Goal: Information Seeking & Learning: Find contact information

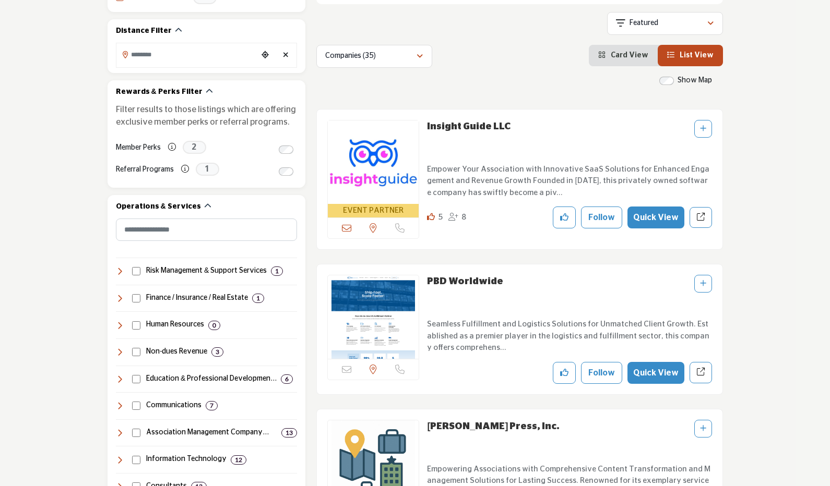
scroll to position [230, 0]
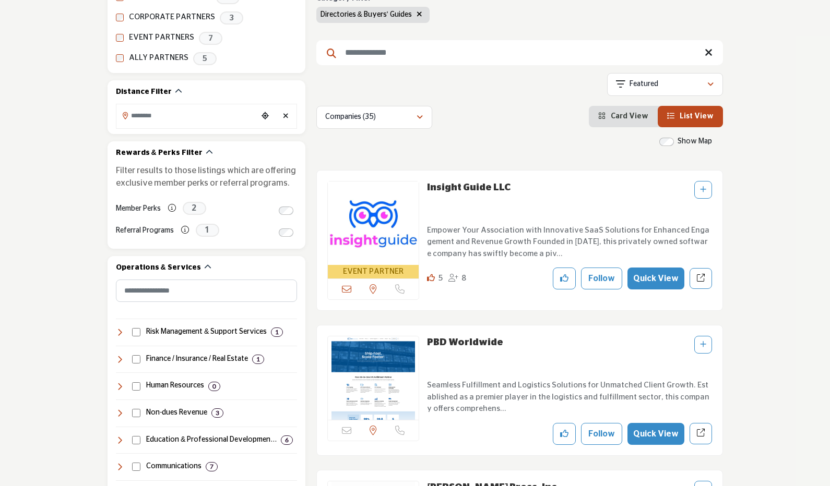
click at [415, 47] on input "Search Keyword" at bounding box center [519, 52] width 407 height 25
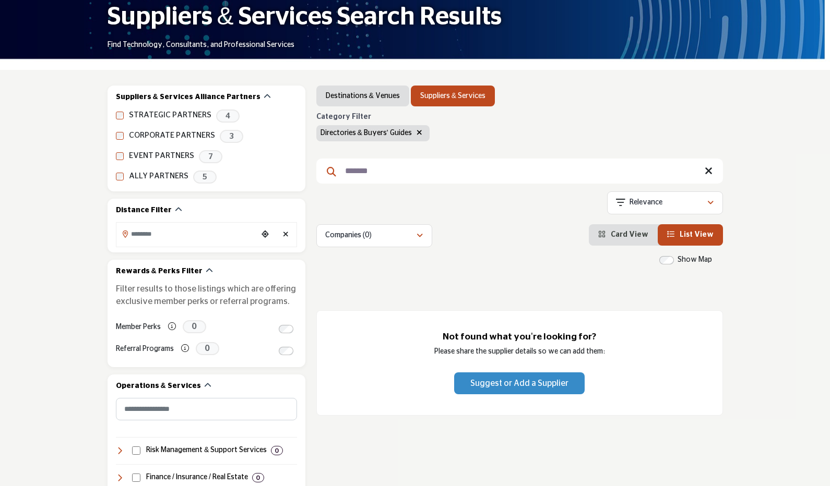
scroll to position [157, 0]
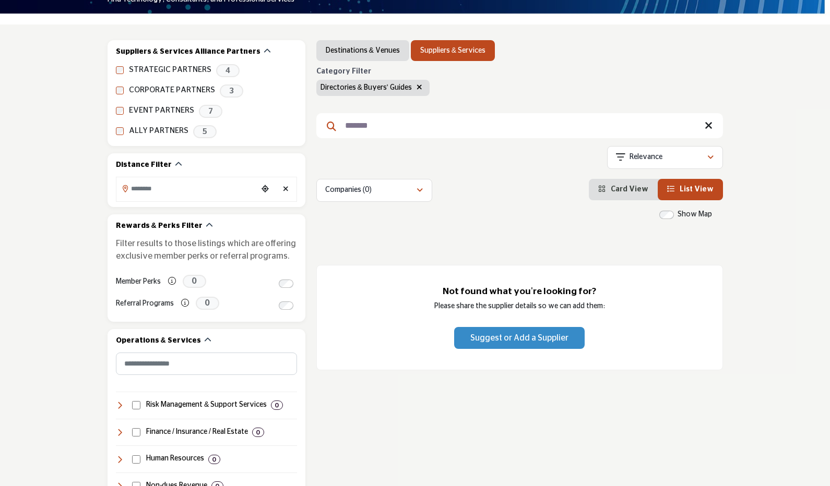
type input "*******"
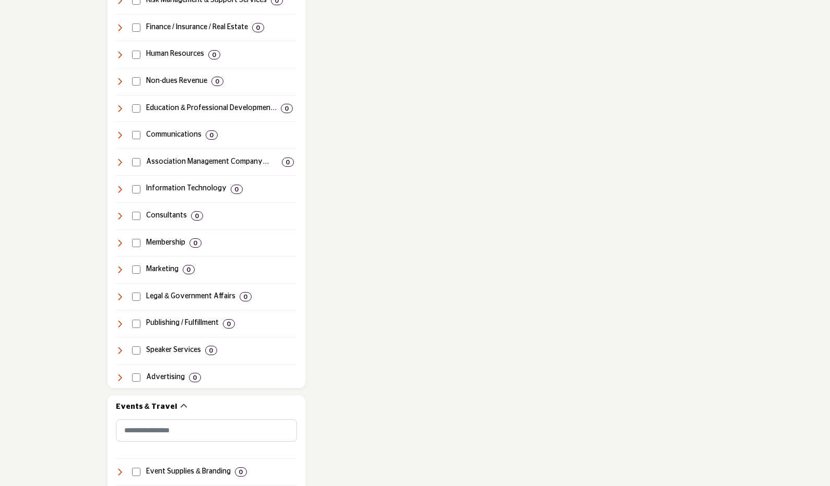
scroll to position [574, 0]
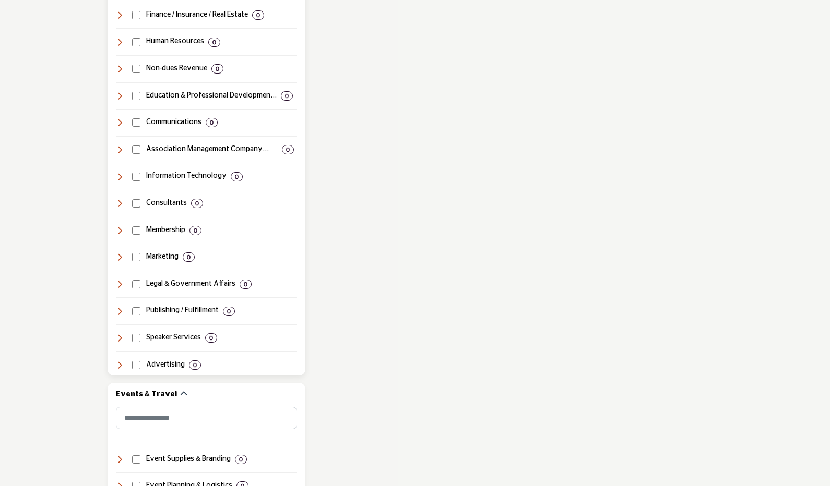
click at [152, 308] on h4 "Publishing / Fulfillment" at bounding box center [182, 311] width 73 height 10
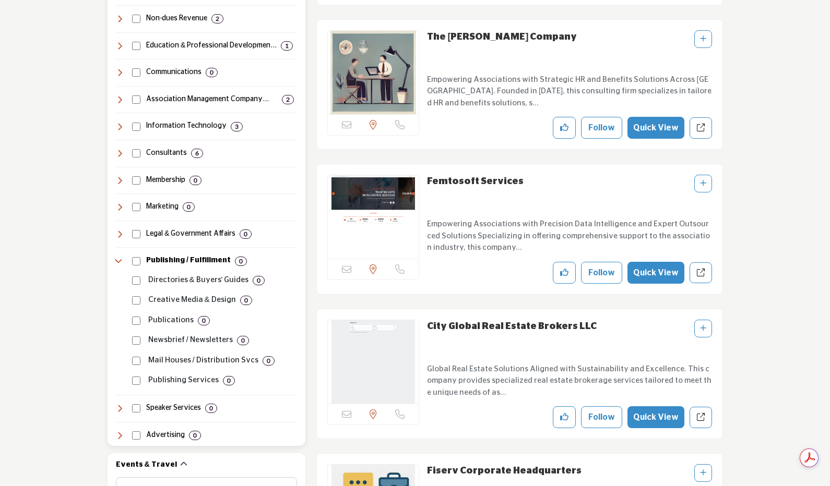
scroll to position [626, 0]
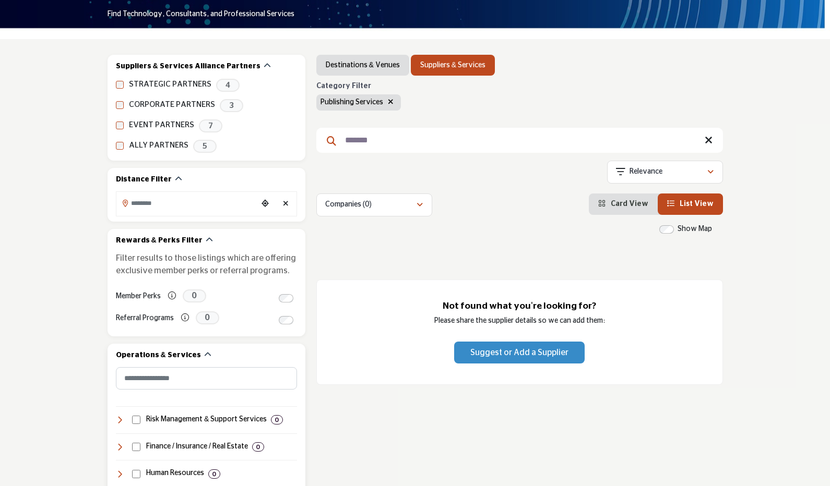
scroll to position [104, 0]
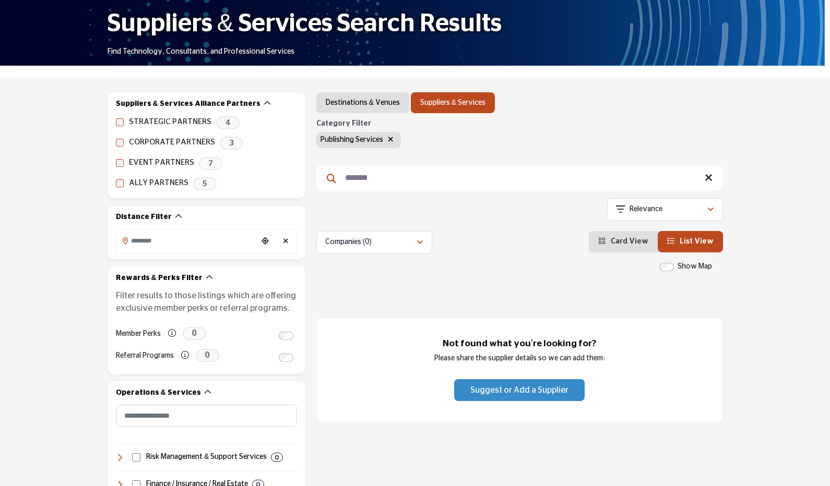
click at [378, 177] on input "*******" at bounding box center [519, 177] width 407 height 25
click at [379, 177] on input "*******" at bounding box center [519, 177] width 407 height 25
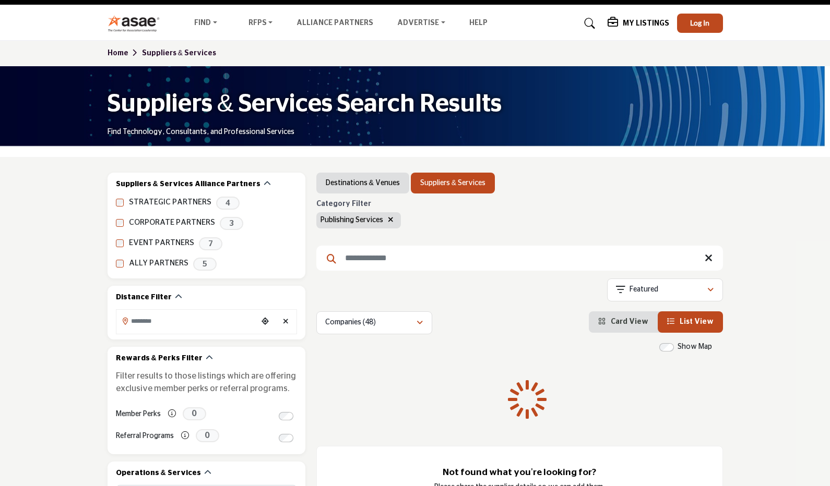
scroll to position [1, 0]
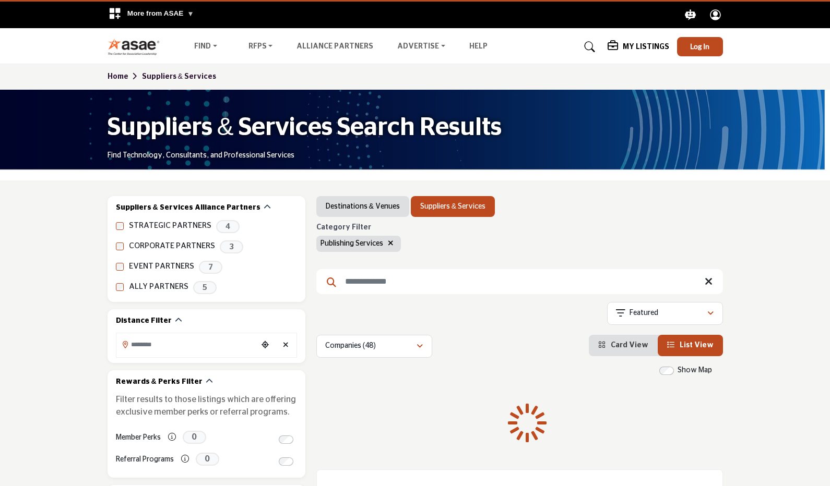
click at [430, 142] on h1 "Suppliers & Services Search Results" at bounding box center [305, 128] width 394 height 32
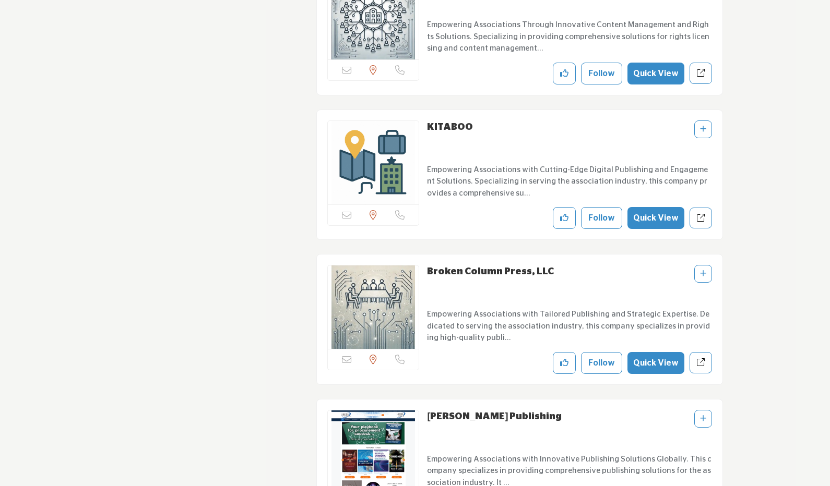
scroll to position [1461, 0]
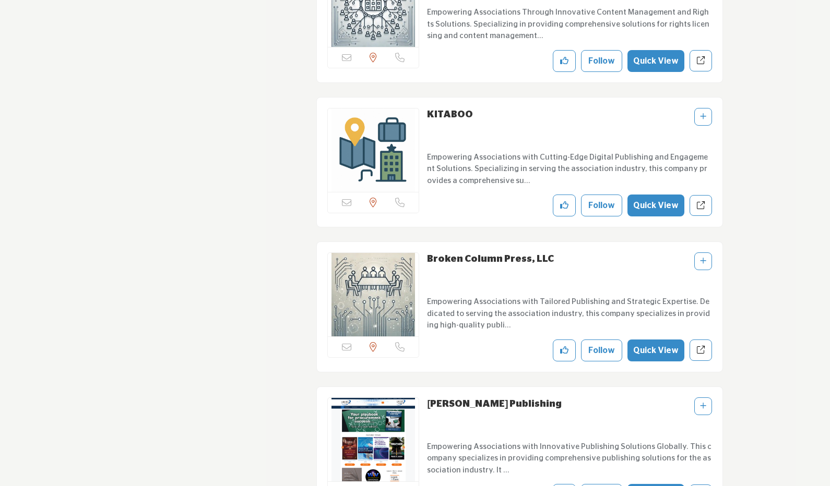
click at [447, 110] on link "KITABOO" at bounding box center [450, 114] width 46 height 9
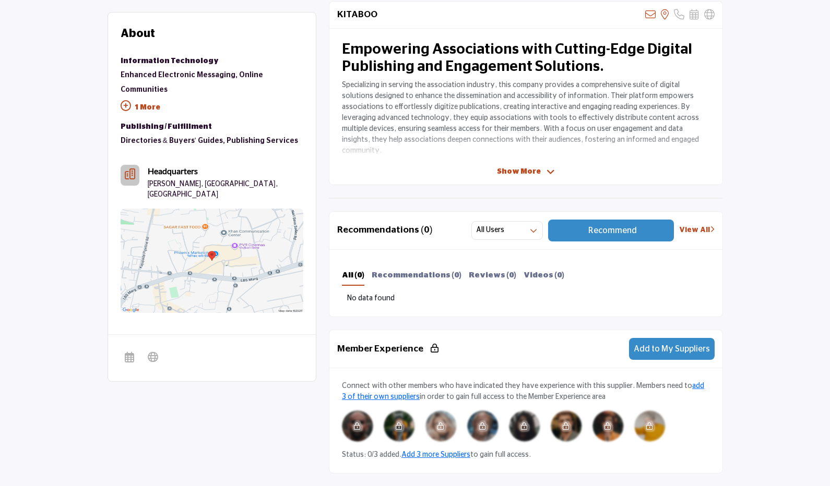
scroll to position [313, 0]
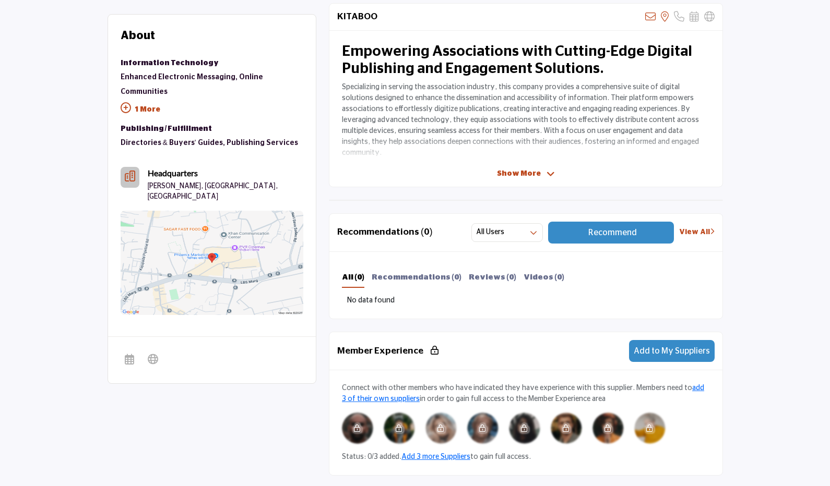
click at [547, 175] on icon at bounding box center [550, 174] width 8 height 9
